Goal: Task Accomplishment & Management: Use online tool/utility

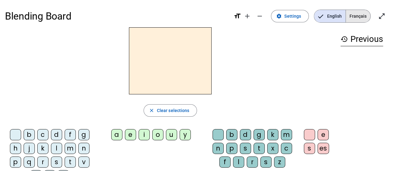
click at [360, 17] on span "Français" at bounding box center [357, 16] width 25 height 12
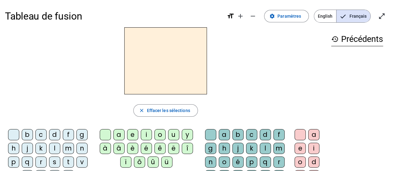
click at [27, 133] on div "b" at bounding box center [27, 134] width 11 height 11
click at [120, 134] on div "a" at bounding box center [118, 134] width 11 height 11
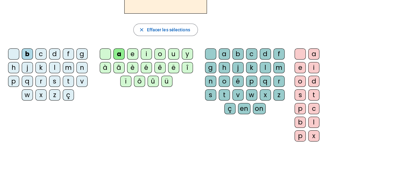
scroll to position [81, 0]
click at [265, 67] on div "l" at bounding box center [264, 67] width 11 height 11
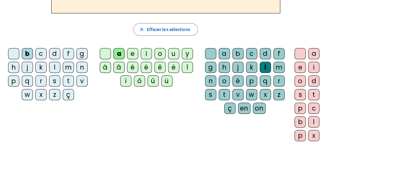
click at [265, 69] on div "l" at bounding box center [264, 67] width 11 height 11
click at [297, 67] on div "e" at bounding box center [299, 67] width 11 height 11
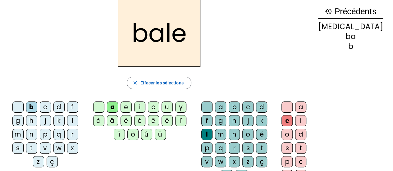
scroll to position [28, 0]
click at [188, 35] on h2 "bale" at bounding box center [159, 32] width 83 height 67
click at [292, 120] on div "e" at bounding box center [286, 120] width 11 height 11
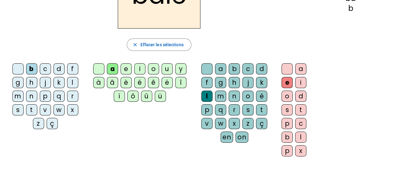
scroll to position [66, 0]
click at [138, 46] on mat-icon "close" at bounding box center [135, 45] width 6 height 6
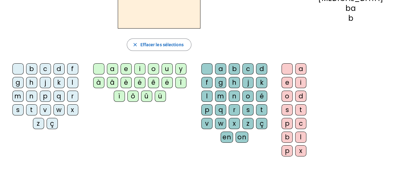
click at [26, 68] on div "b" at bounding box center [31, 68] width 11 height 11
click at [118, 69] on div "a" at bounding box center [112, 68] width 11 height 11
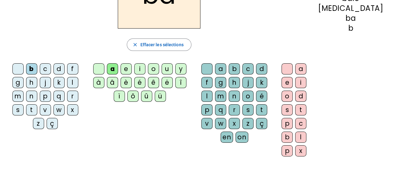
click at [212, 91] on div "l" at bounding box center [206, 96] width 11 height 11
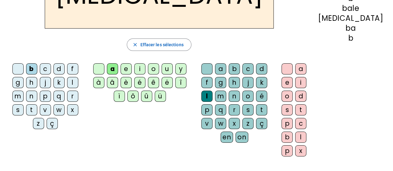
click at [212, 91] on div "l" at bounding box center [206, 96] width 11 height 11
click at [306, 137] on div "l" at bounding box center [300, 137] width 11 height 11
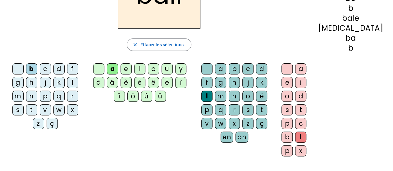
scroll to position [55, 0]
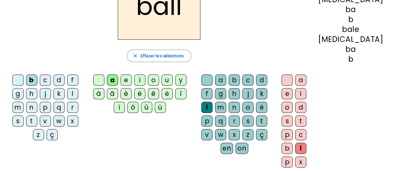
click at [292, 93] on div "e" at bounding box center [286, 93] width 11 height 11
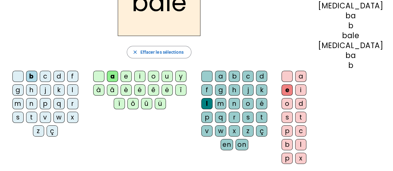
scroll to position [0, 0]
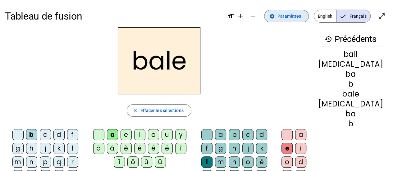
click at [295, 13] on span "Paramètres" at bounding box center [289, 15] width 24 height 7
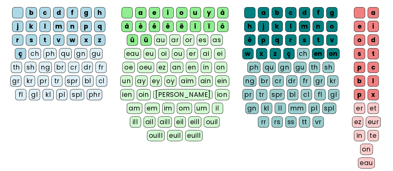
scroll to position [68, 0]
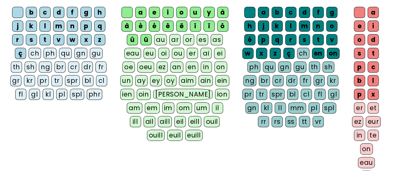
click at [280, 105] on div "ll" at bounding box center [279, 107] width 11 height 11
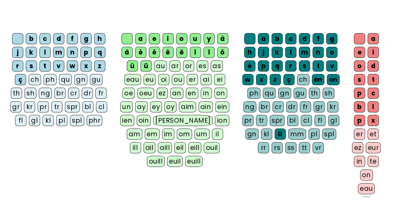
scroll to position [0, 0]
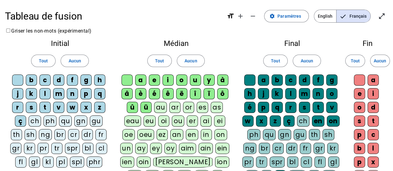
click at [233, 17] on mat-icon "format_size" at bounding box center [230, 15] width 7 height 7
click at [285, 18] on span "Paramètres" at bounding box center [289, 15] width 24 height 7
click at [281, 61] on span at bounding box center [275, 60] width 24 height 15
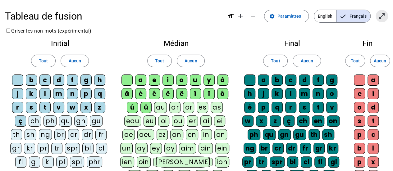
click at [380, 20] on mat-icon "open_in_full" at bounding box center [381, 15] width 7 height 7
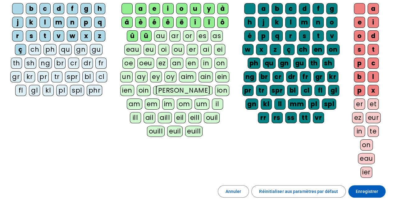
scroll to position [79, 0]
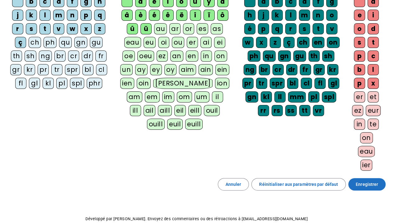
click at [368, 171] on span "Enregistrer" at bounding box center [366, 184] width 22 height 7
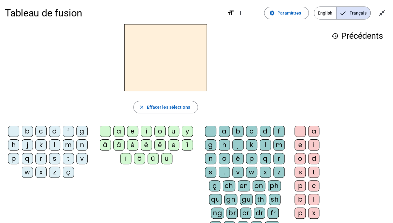
scroll to position [3, 0]
click at [28, 129] on div "b" at bounding box center [27, 131] width 11 height 11
click at [115, 132] on div "a" at bounding box center [118, 131] width 11 height 11
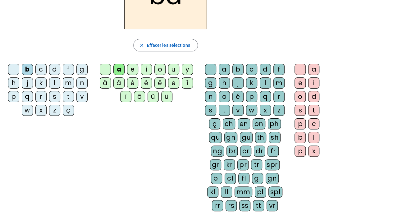
scroll to position [66, 0]
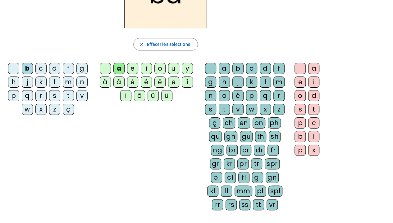
click at [232, 171] on div "ll" at bounding box center [226, 191] width 11 height 11
click at [299, 78] on div "e" at bounding box center [299, 82] width 11 height 11
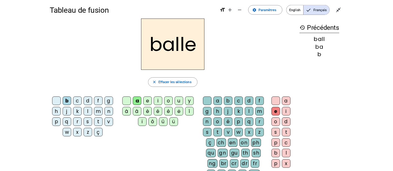
scroll to position [0, 0]
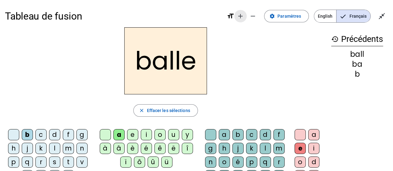
click at [242, 17] on mat-icon "add" at bounding box center [240, 15] width 7 height 7
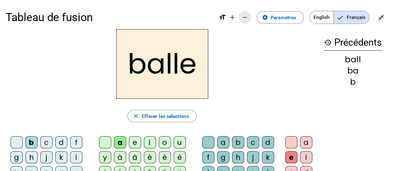
click at [242, 16] on mat-icon "remove" at bounding box center [244, 17] width 7 height 7
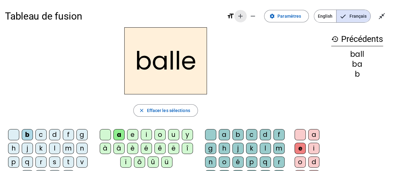
click at [241, 18] on mat-icon "add" at bounding box center [240, 15] width 7 height 7
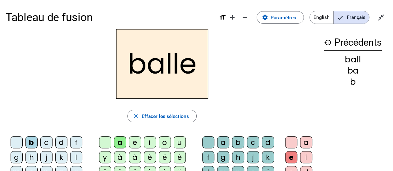
click at [241, 18] on mat-icon "remove" at bounding box center [244, 17] width 7 height 7
